Goal: Register for event/course

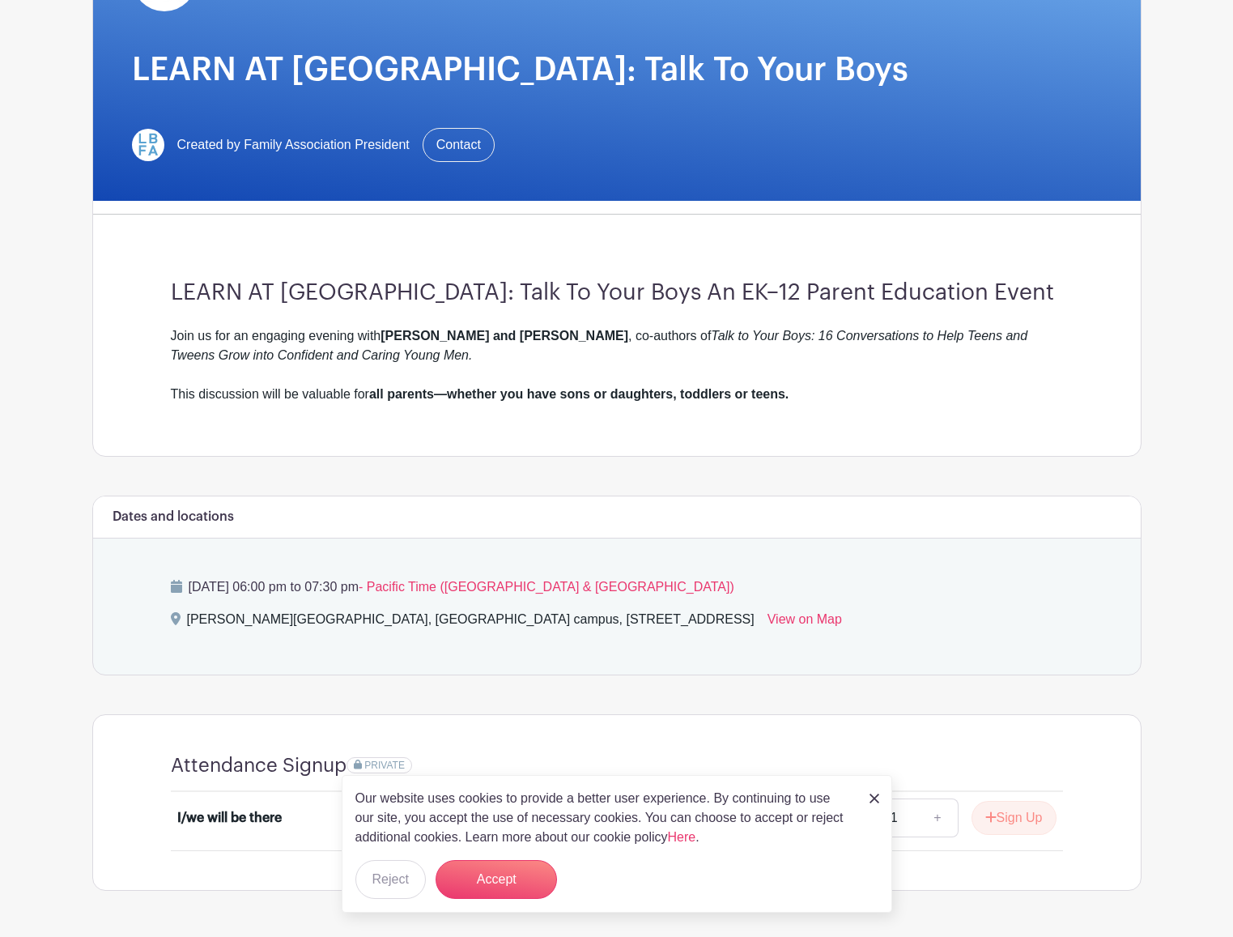
scroll to position [278, 0]
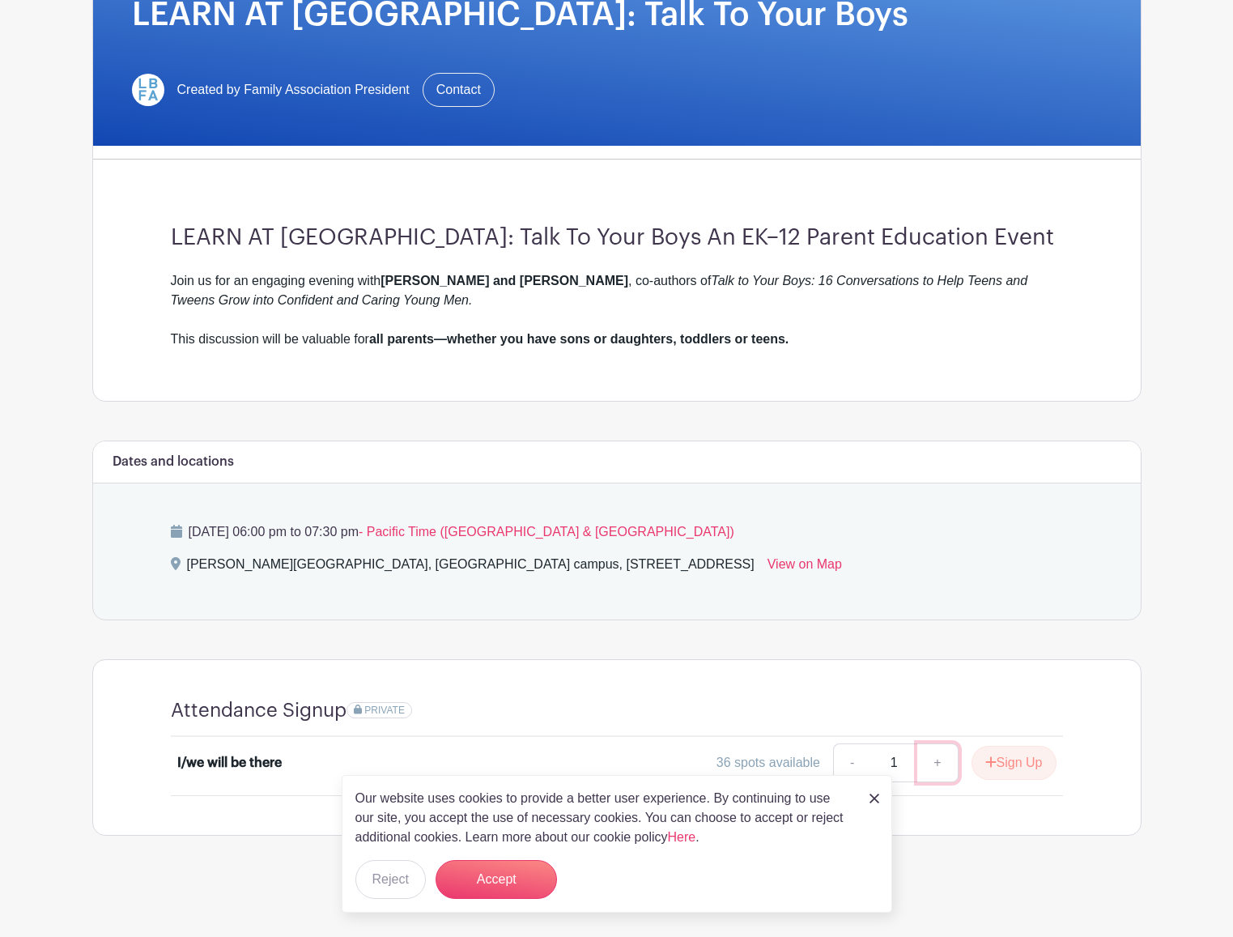
click at [935, 764] on link "+" at bounding box center [938, 762] width 40 height 39
type input "2"
click at [1027, 765] on button "Sign Up" at bounding box center [1014, 763] width 85 height 34
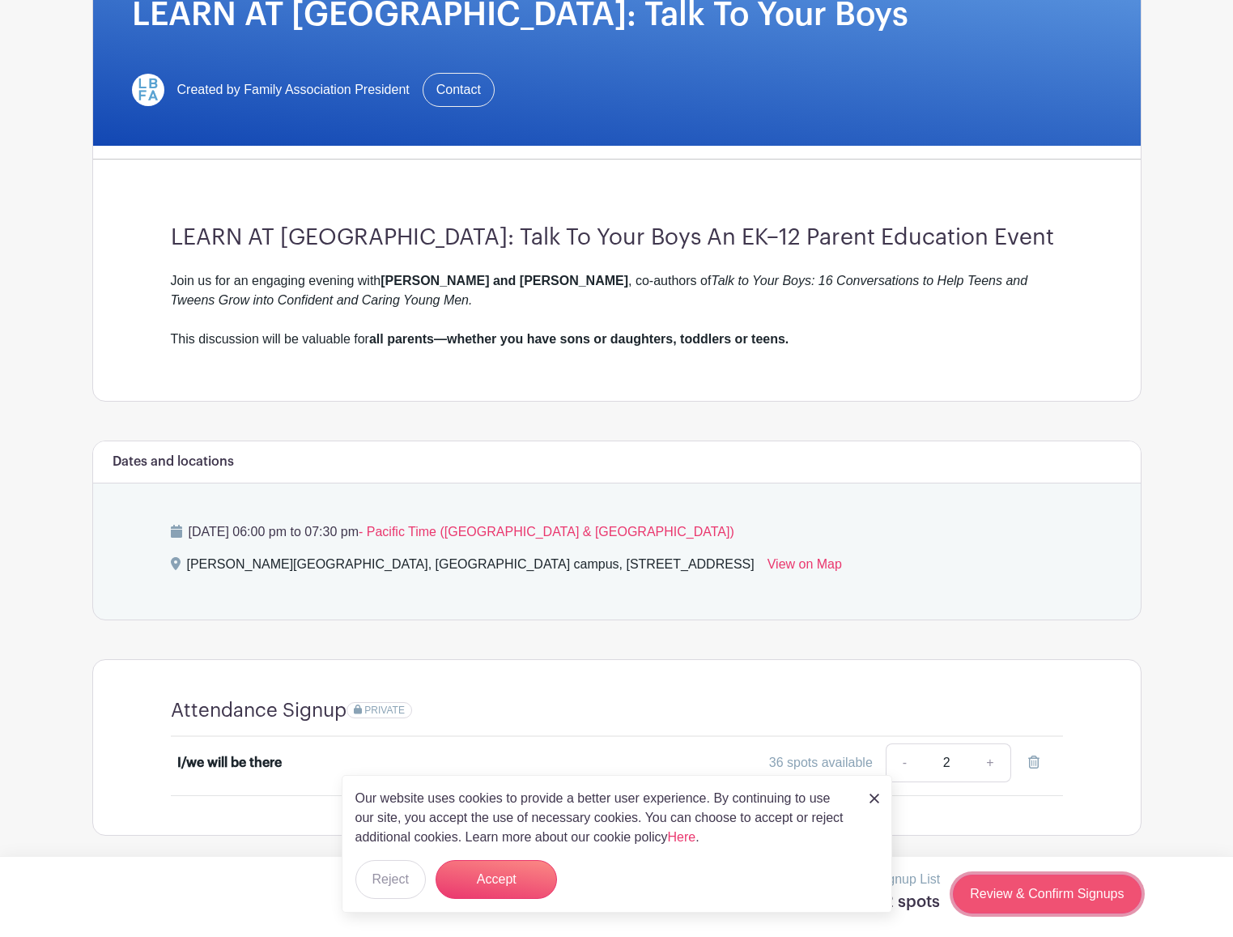
click at [1050, 898] on link "Review & Confirm Signups" at bounding box center [1047, 894] width 188 height 39
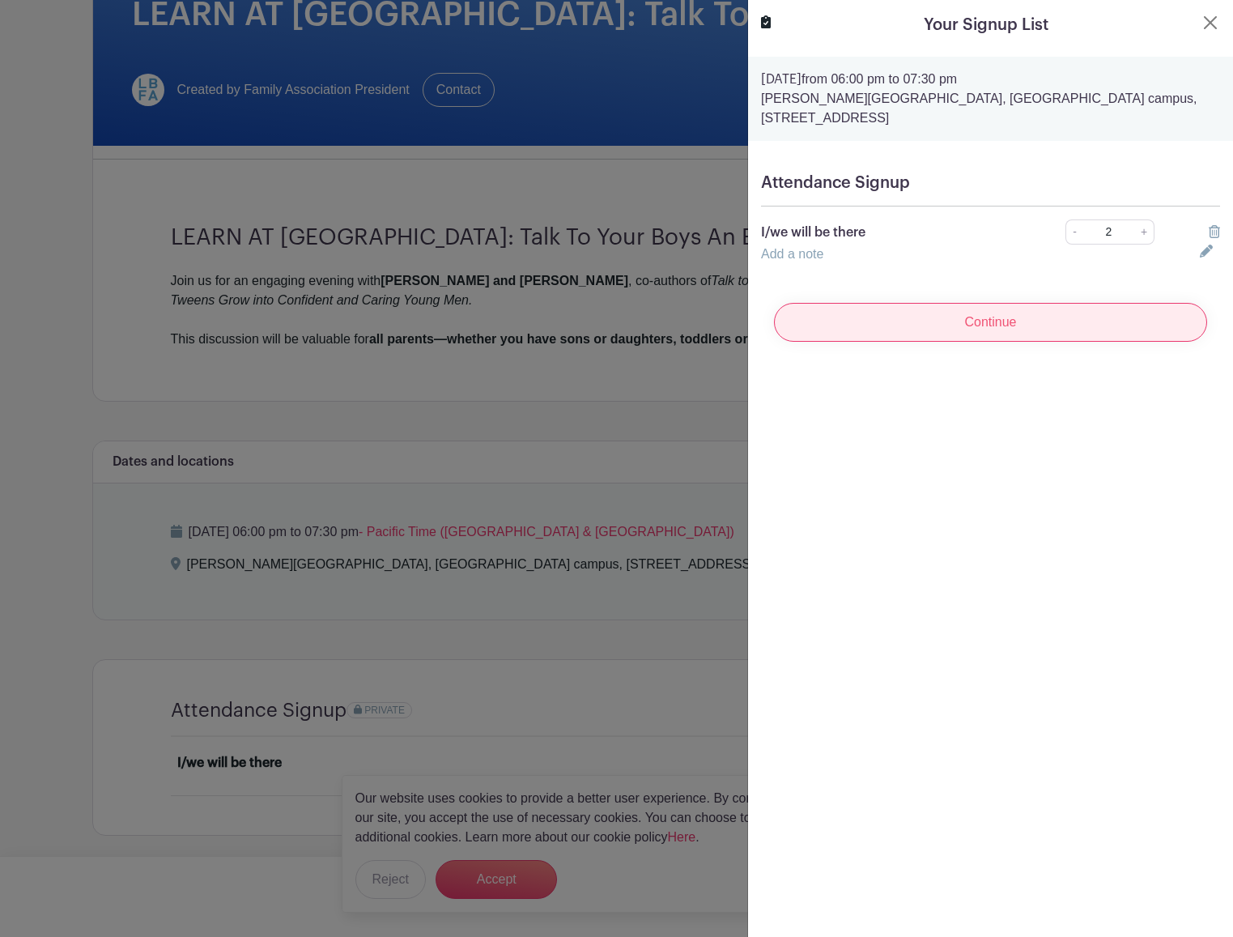
click at [1011, 326] on input "Continue" at bounding box center [990, 322] width 433 height 39
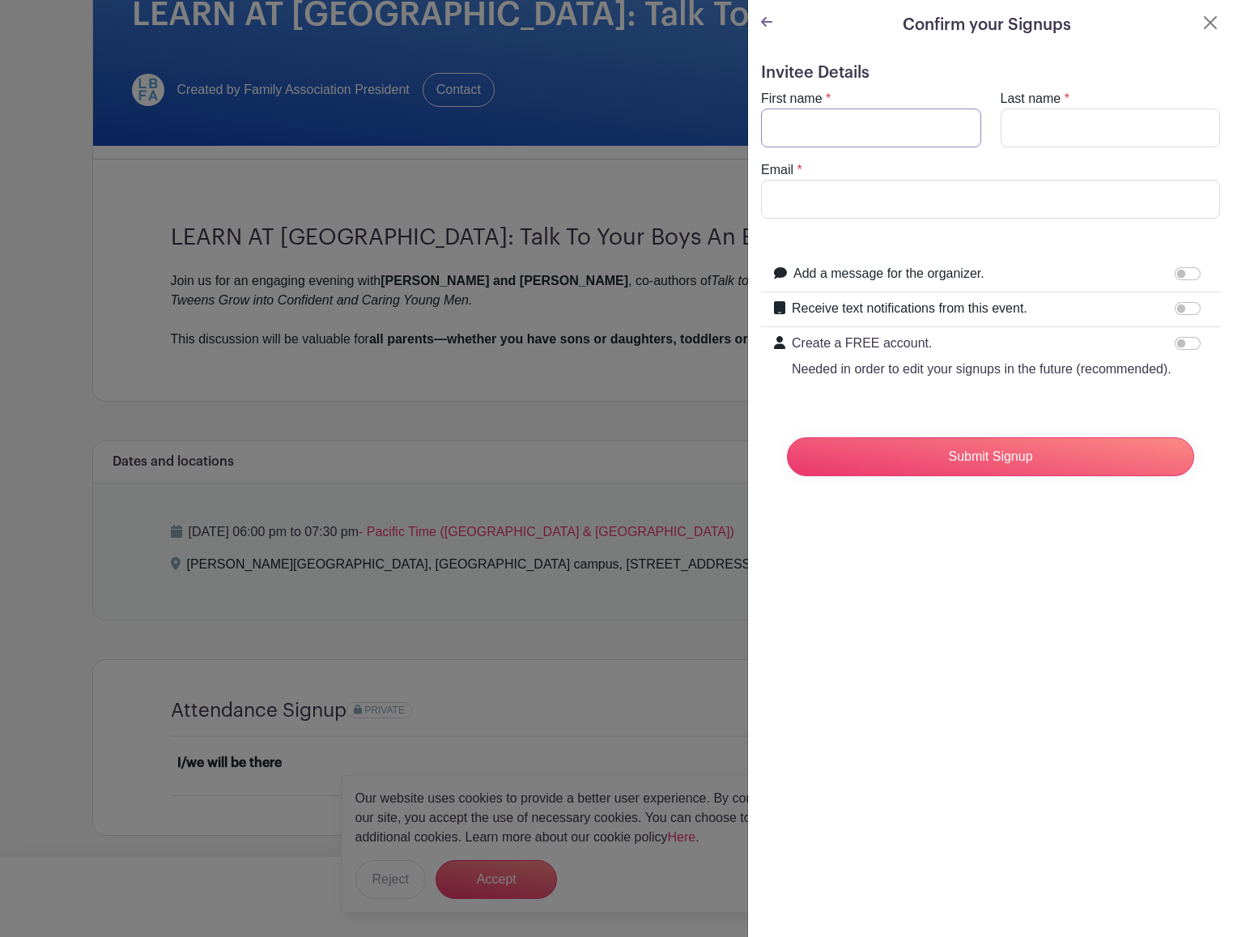
click at [871, 122] on input "First name" at bounding box center [871, 128] width 220 height 39
type input "[PERSON_NAME]"
type input "[EMAIL_ADDRESS][DOMAIN_NAME]"
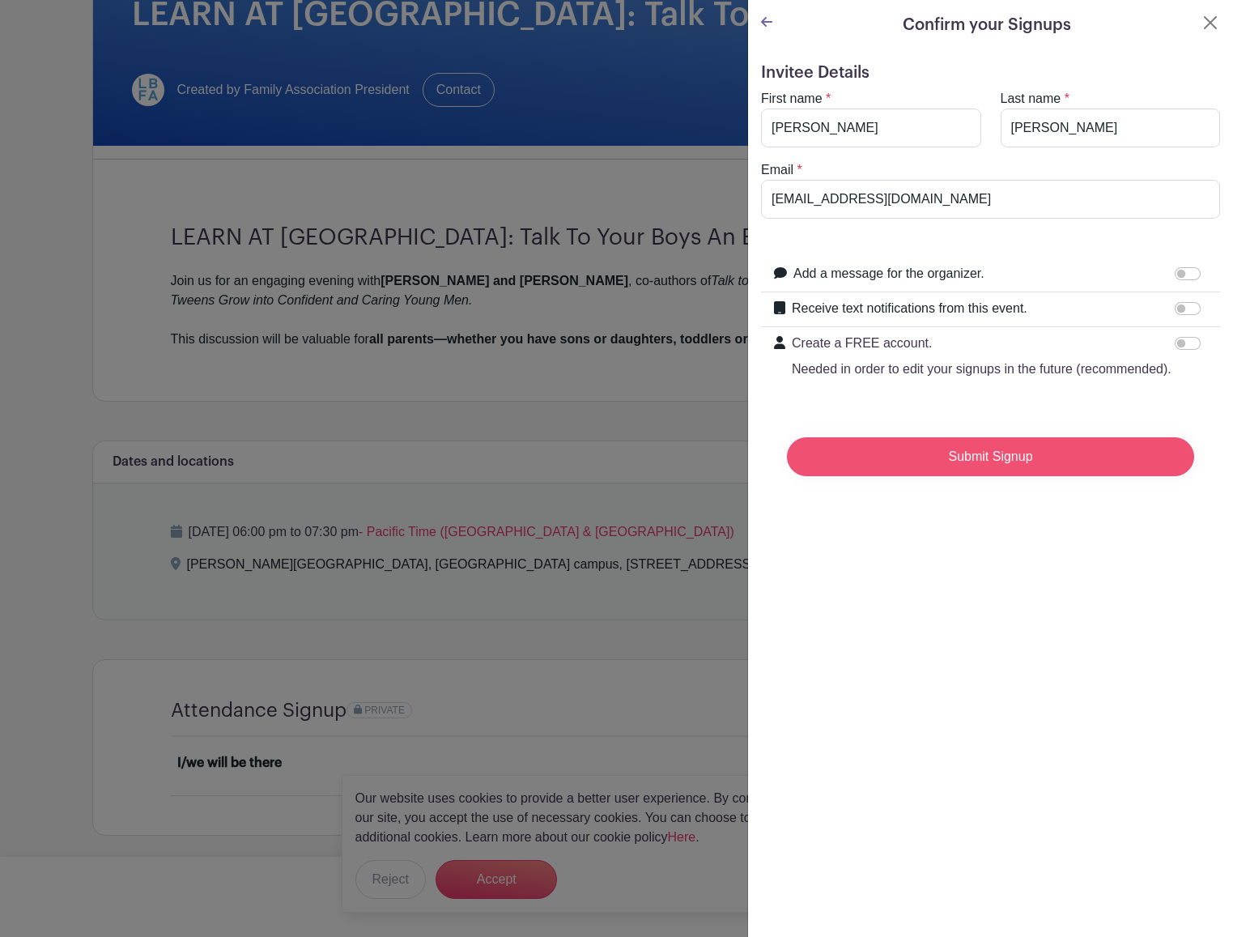
click at [990, 456] on input "Submit Signup" at bounding box center [990, 456] width 407 height 39
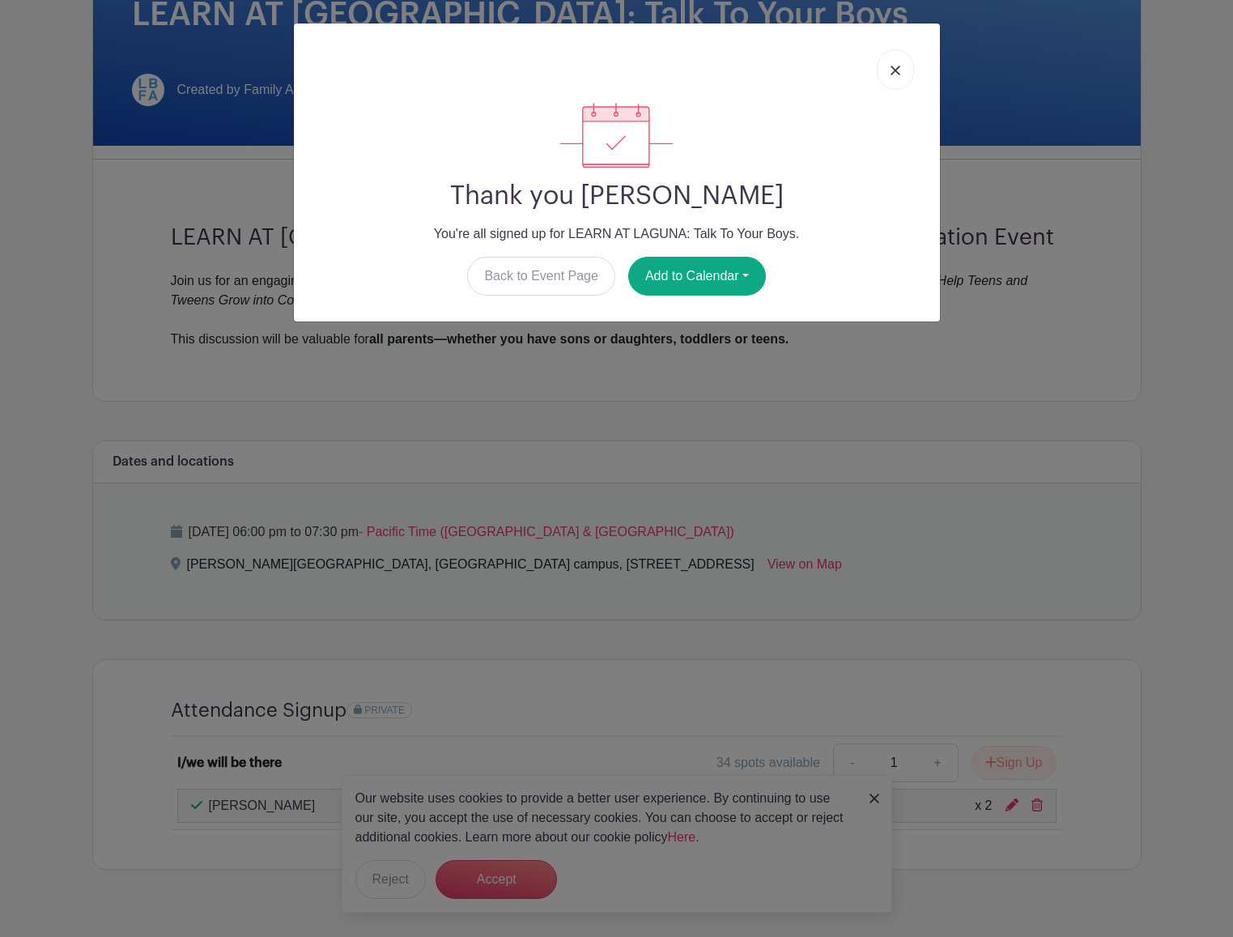
click at [901, 77] on link at bounding box center [895, 69] width 37 height 40
